Goal: Task Accomplishment & Management: Use online tool/utility

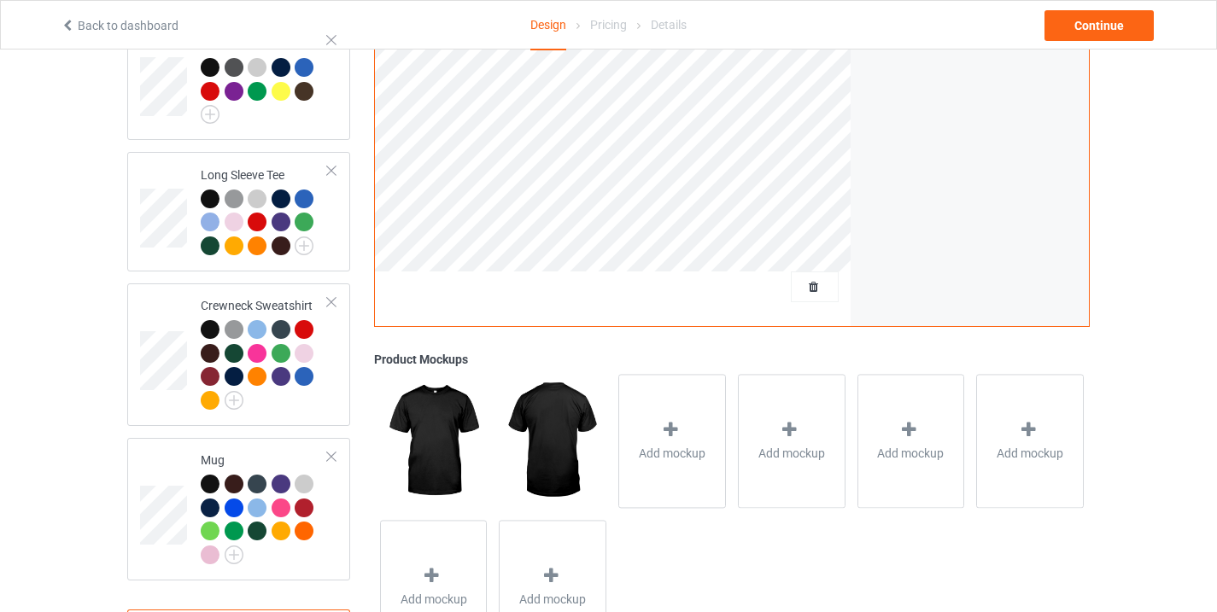
scroll to position [672, 0]
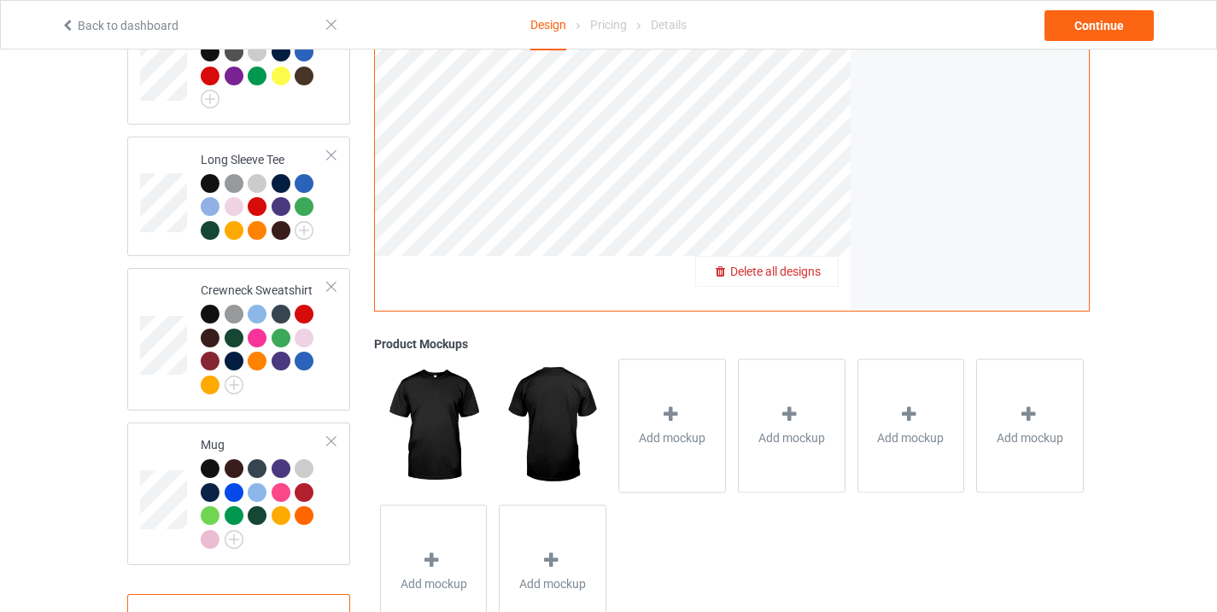
click at [821, 265] on span "Delete all designs" at bounding box center [775, 272] width 91 height 14
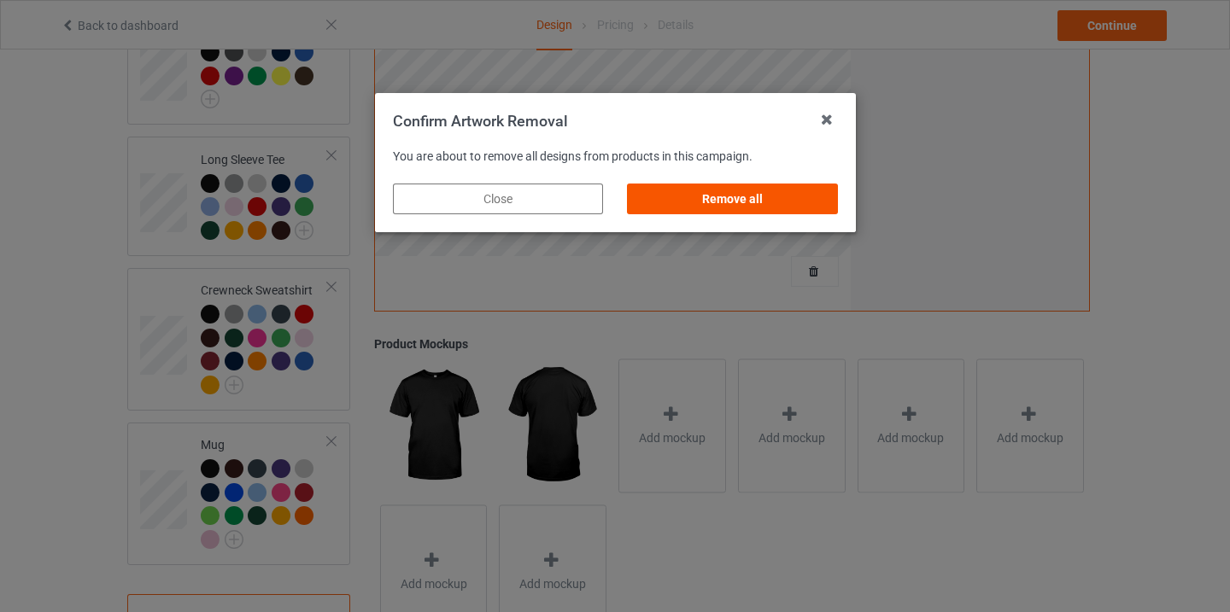
click at [761, 199] on div "Remove all" at bounding box center [732, 199] width 210 height 31
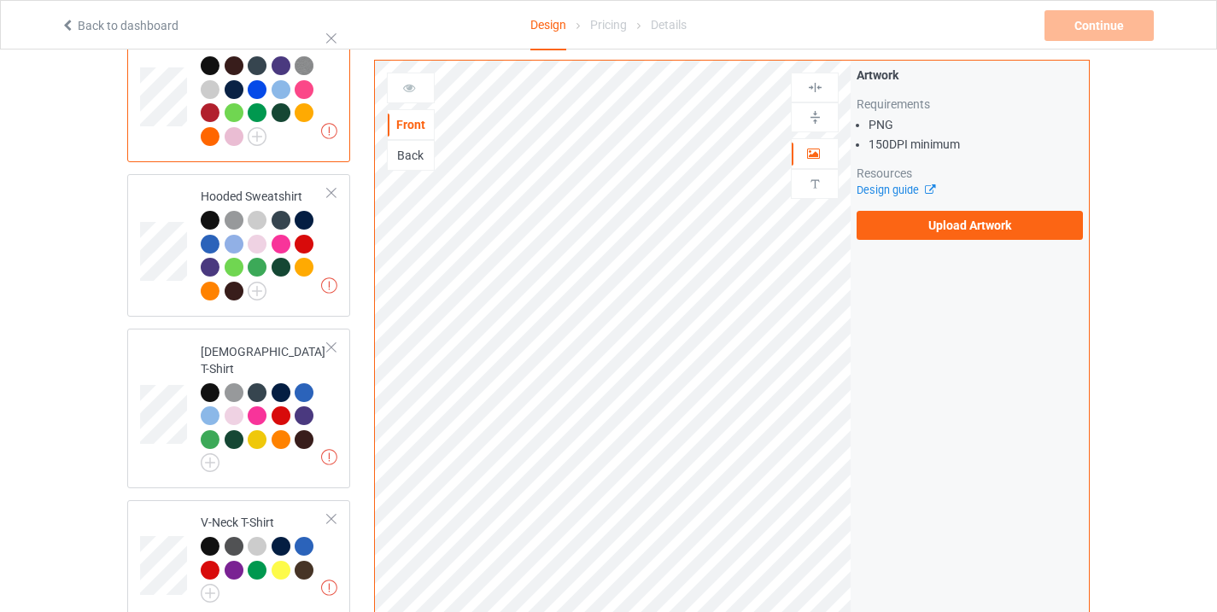
scroll to position [170, 0]
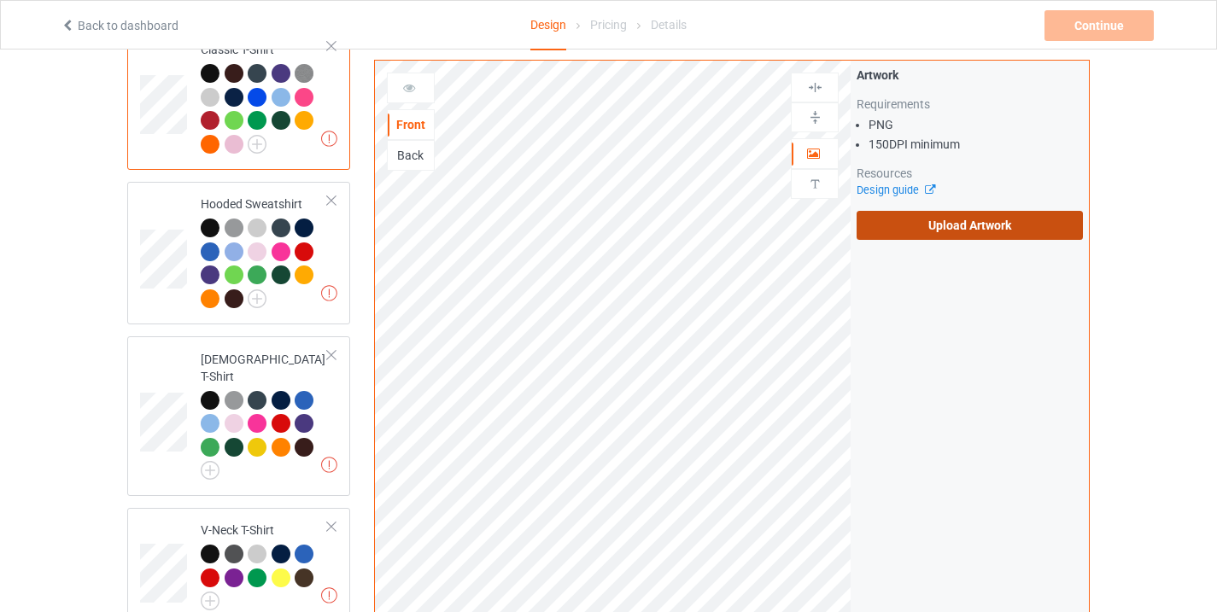
click at [1006, 227] on label "Upload Artwork" at bounding box center [970, 225] width 226 height 29
click at [0, 0] on input "Upload Artwork" at bounding box center [0, 0] width 0 height 0
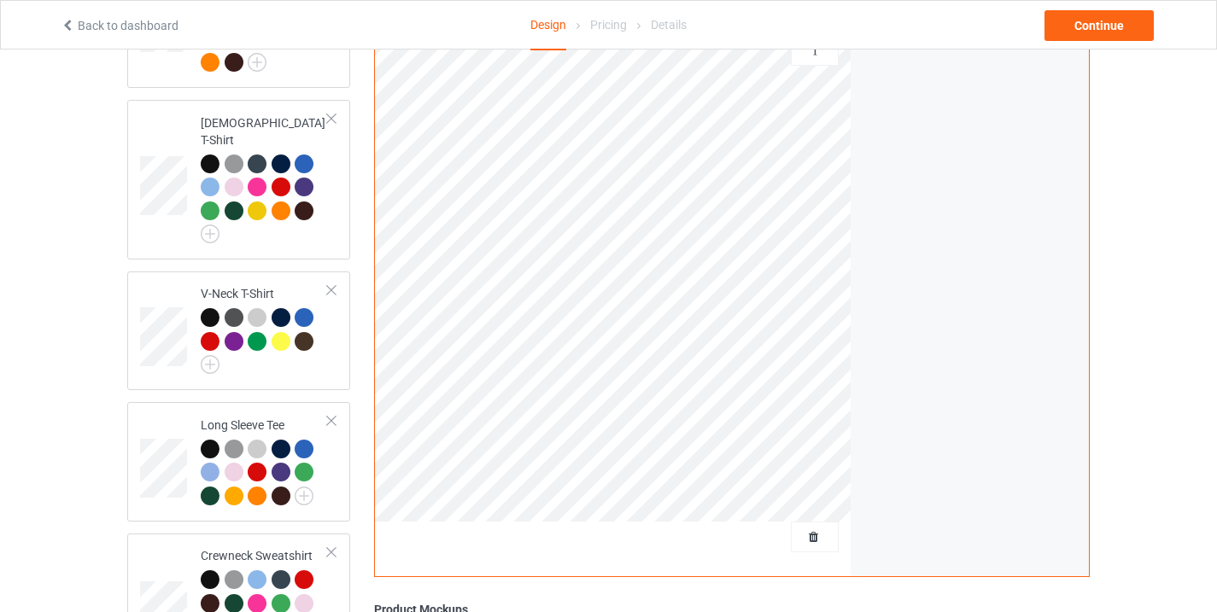
scroll to position [727, 0]
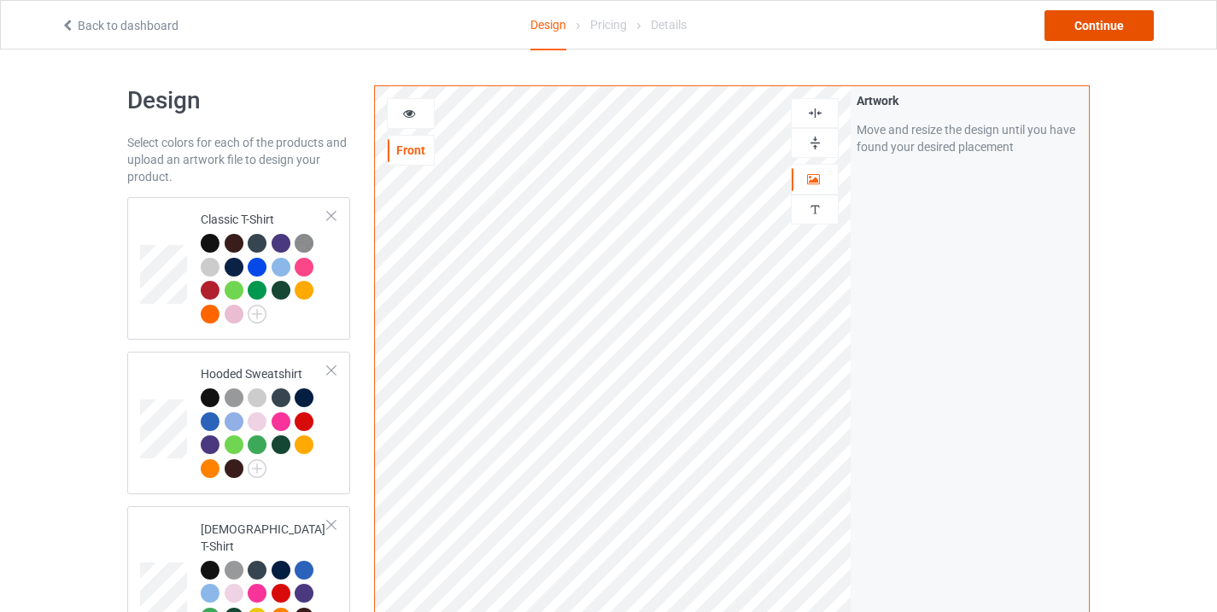
click at [1107, 16] on div "Continue" at bounding box center [1099, 25] width 109 height 31
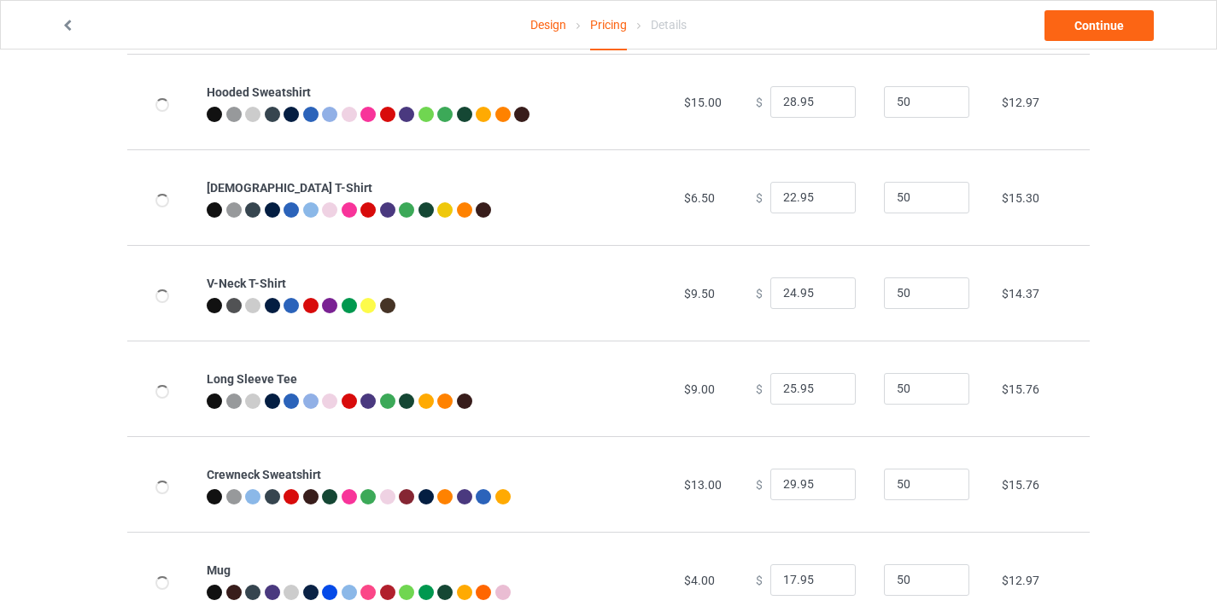
scroll to position [261, 0]
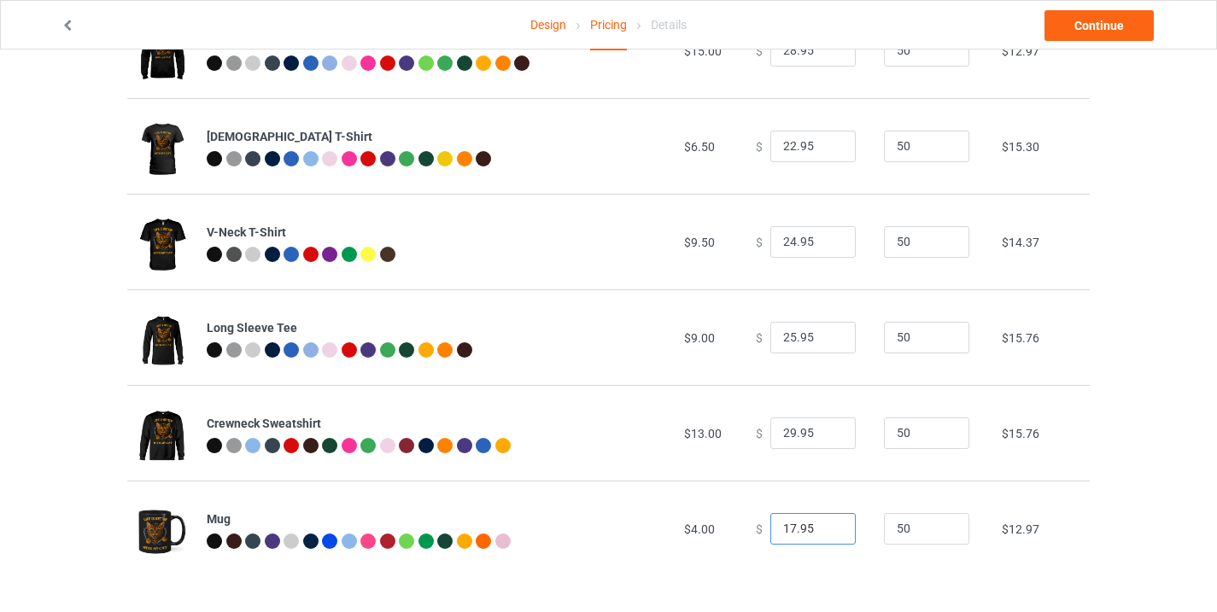
drag, startPoint x: 783, startPoint y: 528, endPoint x: 760, endPoint y: 529, distance: 23.1
click at [771, 529] on input "17.95" at bounding box center [813, 529] width 85 height 32
type input "22.95"
click at [1173, 413] on div "Design Pricing Details Continue Pricing Estimated total profit $5,377.00 Produc…" at bounding box center [608, 200] width 1217 height 824
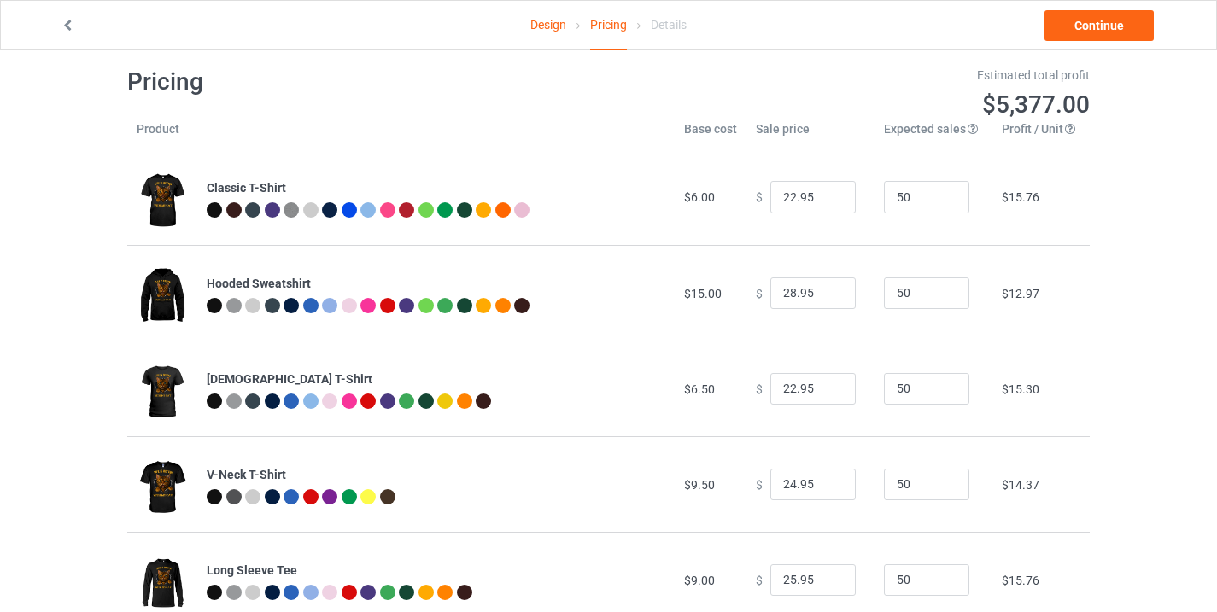
scroll to position [17, 0]
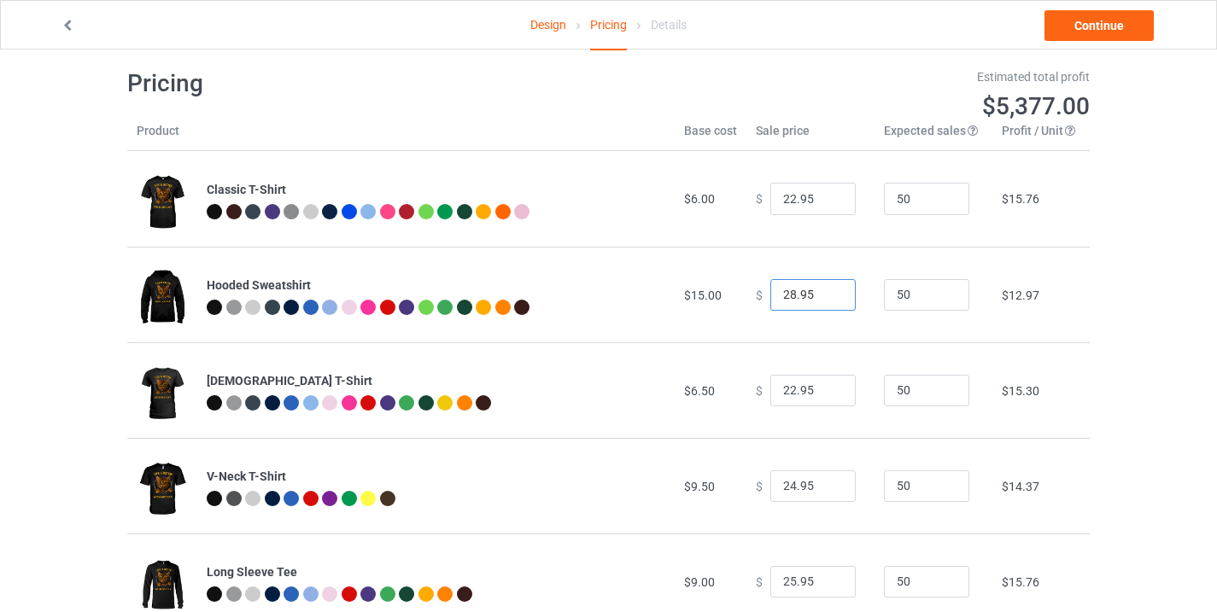
drag, startPoint x: 786, startPoint y: 291, endPoint x: 766, endPoint y: 291, distance: 19.6
click at [771, 291] on input "28.95" at bounding box center [813, 295] width 85 height 32
type input "34.95"
click at [1197, 332] on div "Design Pricing Details Continue Pricing Estimated total profit $5,656.00 Produc…" at bounding box center [608, 444] width 1217 height 824
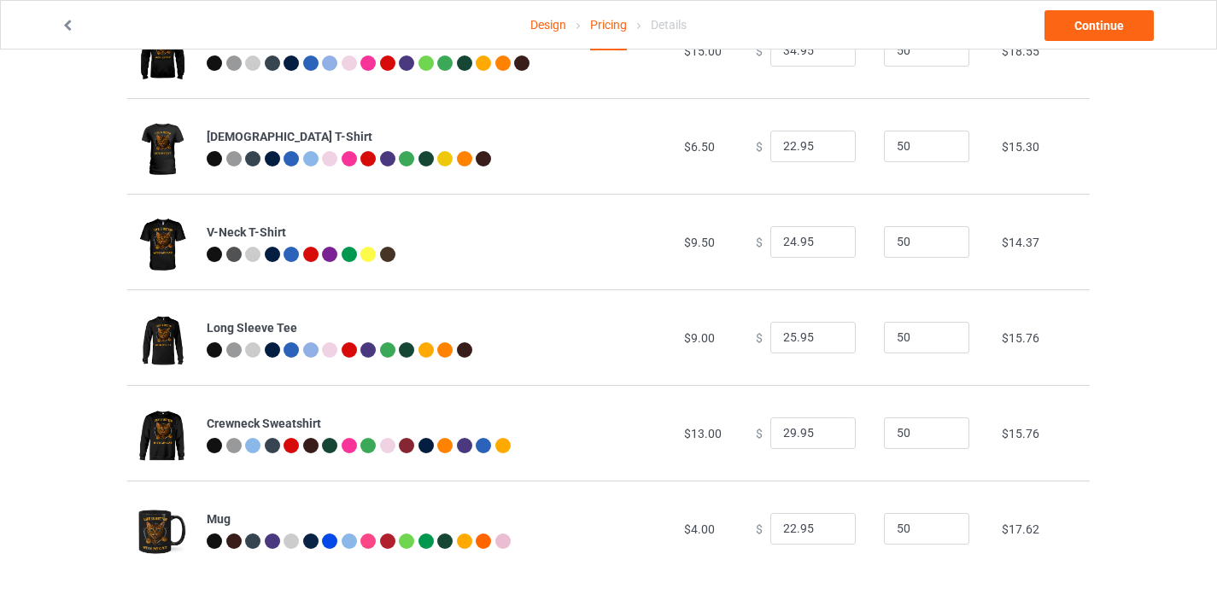
scroll to position [0, 0]
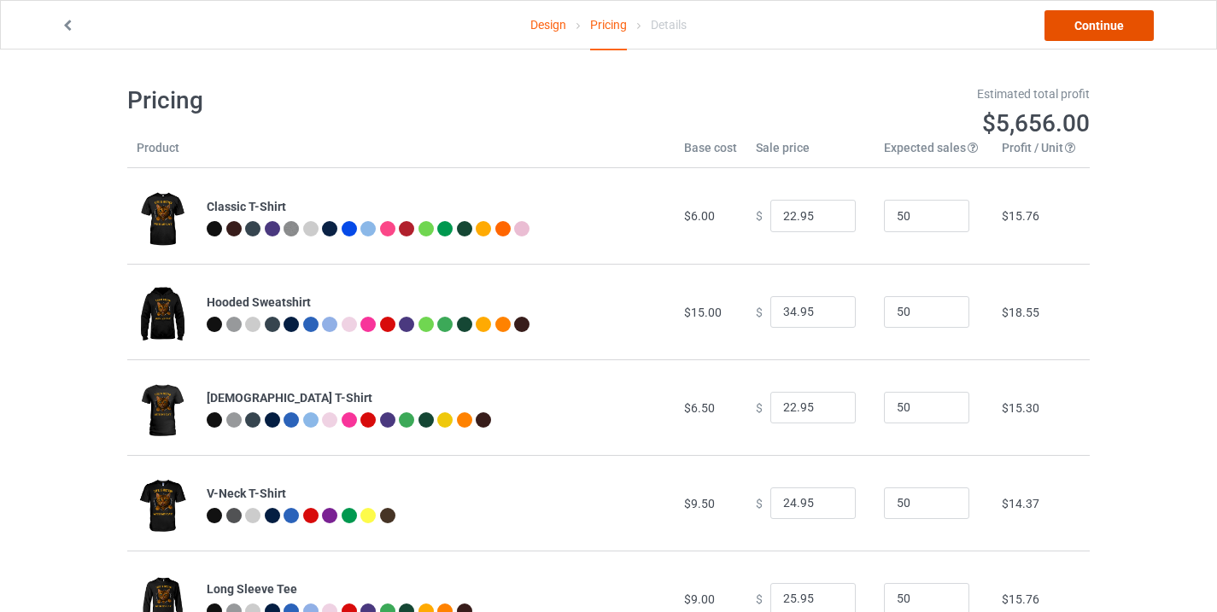
click at [1130, 32] on link "Continue" at bounding box center [1099, 25] width 109 height 31
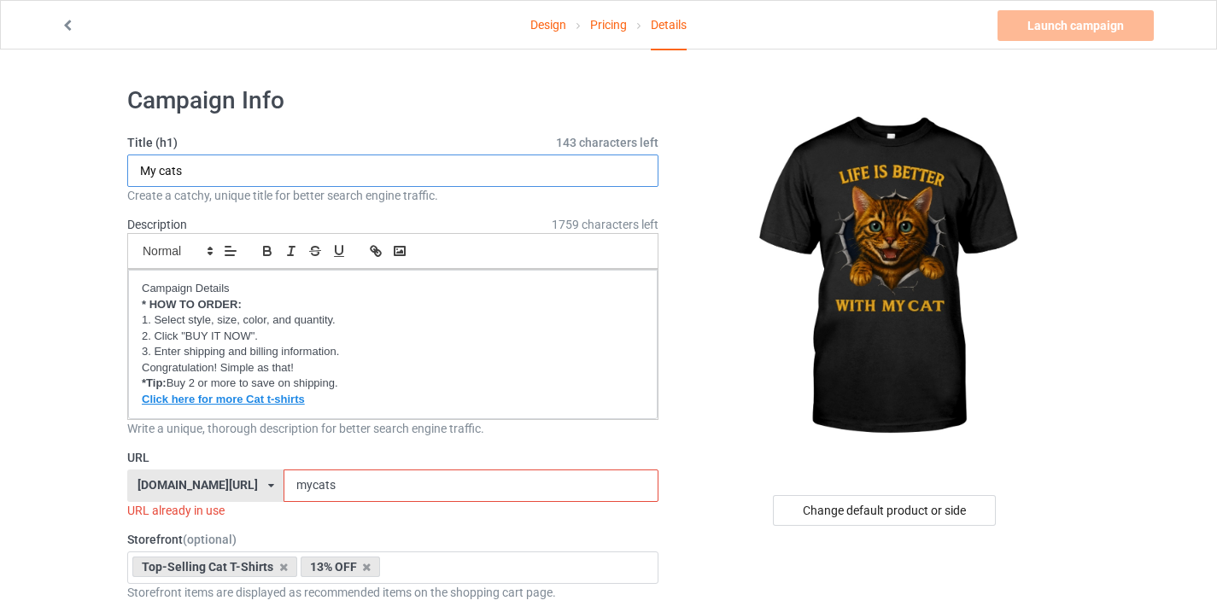
click at [202, 173] on input "My cats" at bounding box center [392, 171] width 531 height 32
type input "My cat"
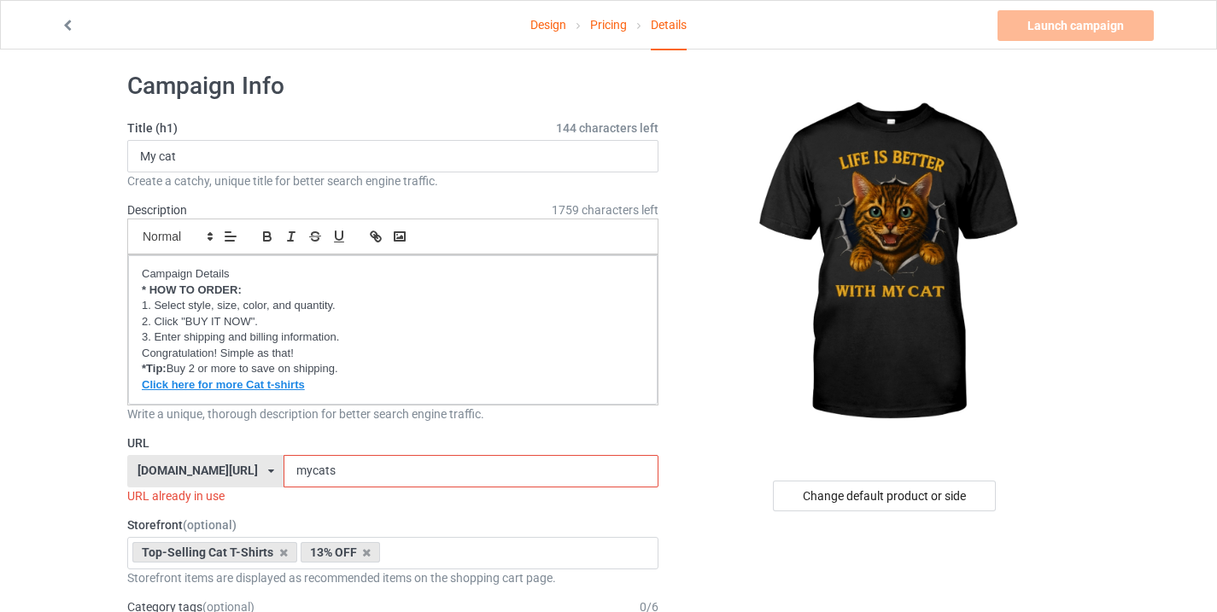
click at [339, 477] on input "mycats" at bounding box center [471, 471] width 374 height 32
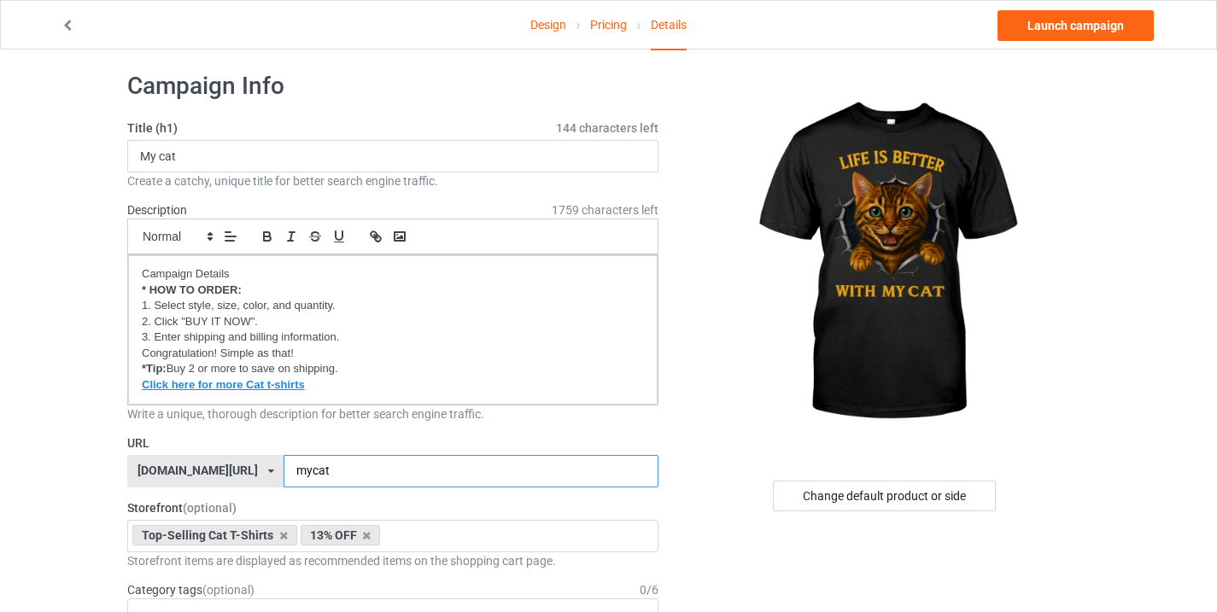
type input "mycat"
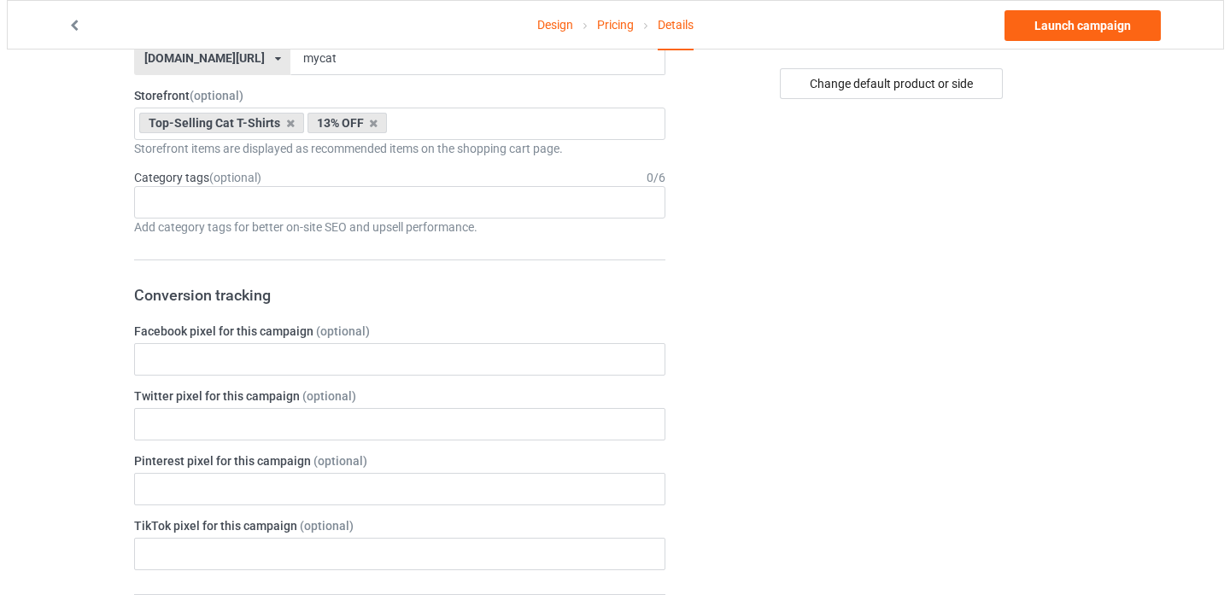
scroll to position [0, 0]
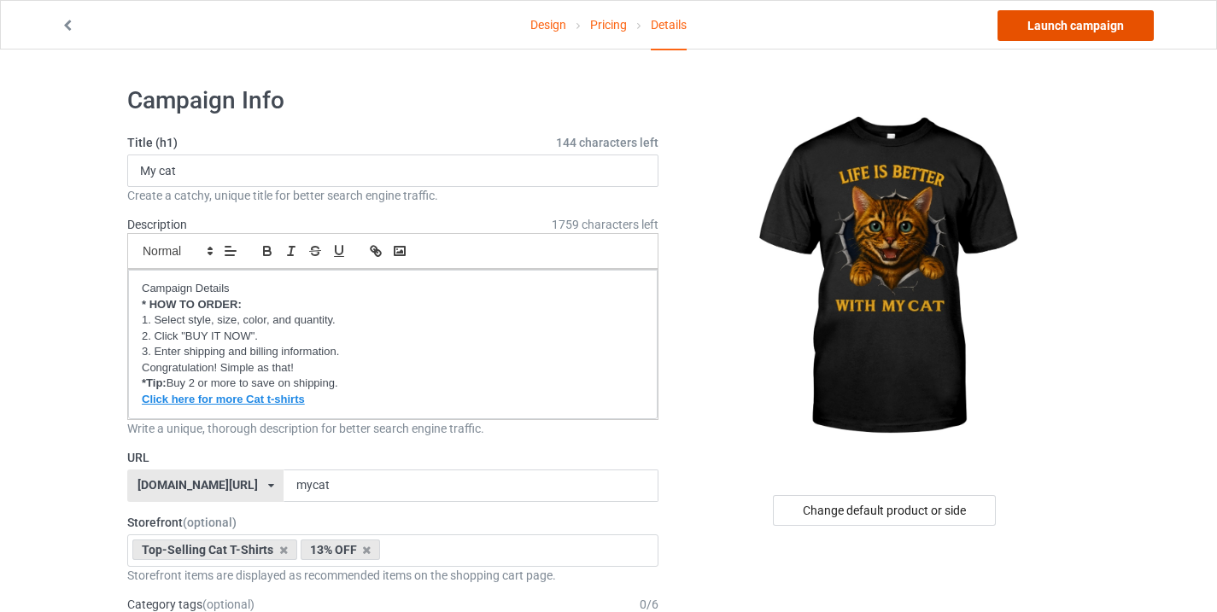
click at [1118, 21] on link "Launch campaign" at bounding box center [1076, 25] width 156 height 31
